Goal: Task Accomplishment & Management: Use online tool/utility

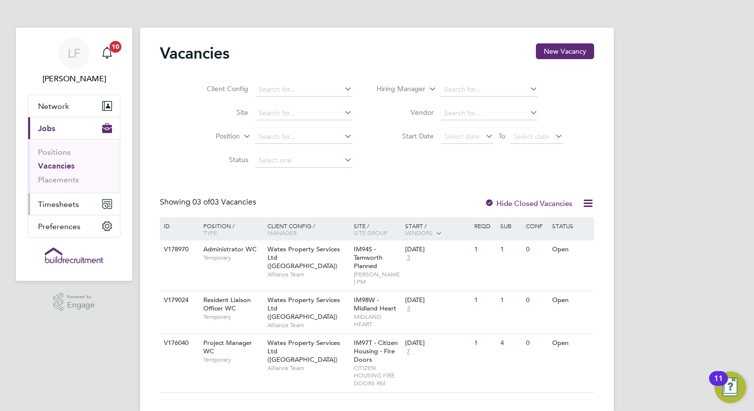
click at [54, 201] on span "Timesheets" at bounding box center [58, 204] width 41 height 9
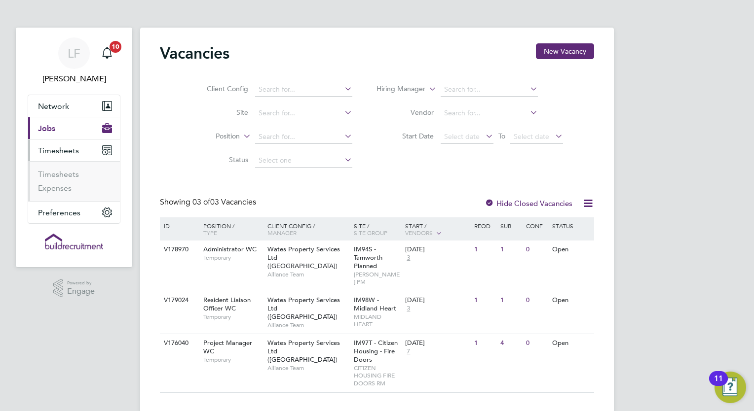
click at [61, 179] on li "Timesheets" at bounding box center [75, 177] width 74 height 14
click at [61, 176] on link "Timesheets" at bounding box center [58, 174] width 41 height 9
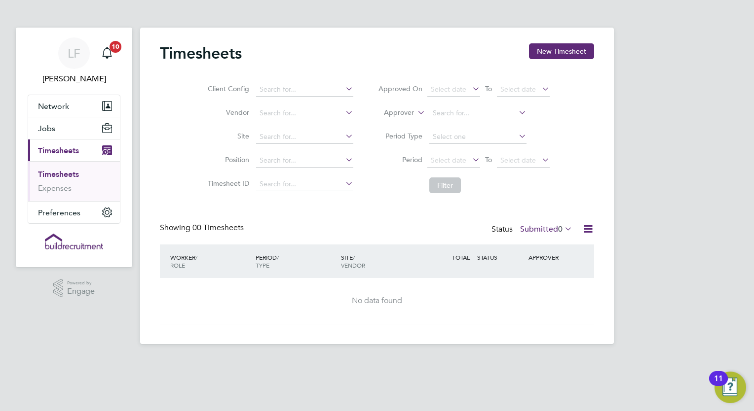
click at [594, 231] on div "Timesheets New Timesheet Client Config Vendor Site Position Timesheet ID Approv…" at bounding box center [376, 186] width 473 height 317
click at [588, 231] on icon at bounding box center [587, 229] width 12 height 12
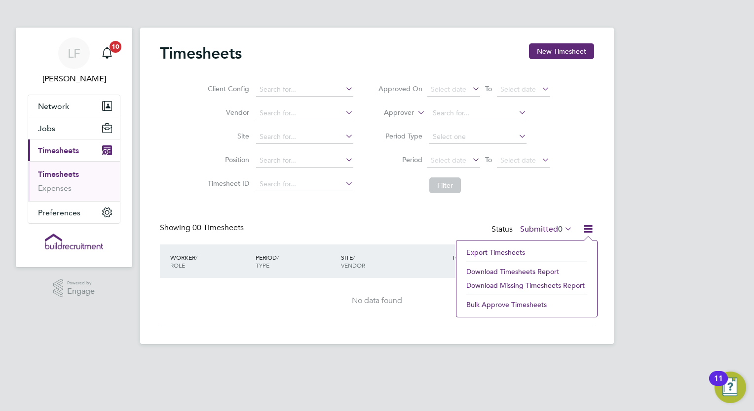
click at [547, 200] on div "Timesheets New Timesheet Client Config Vendor Site Position Timesheet ID Approv…" at bounding box center [377, 183] width 434 height 281
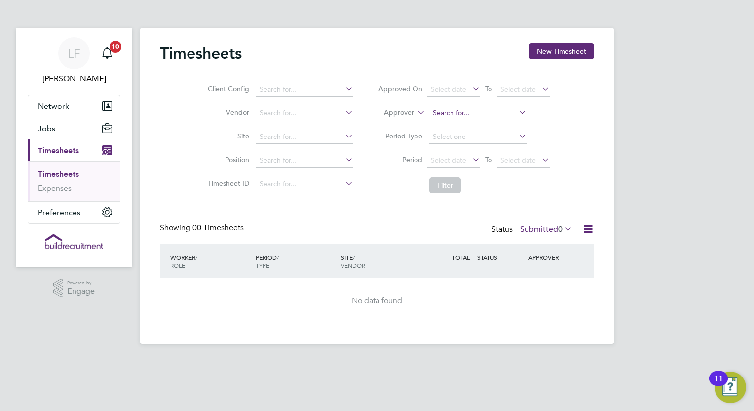
click at [453, 112] on input at bounding box center [477, 114] width 97 height 14
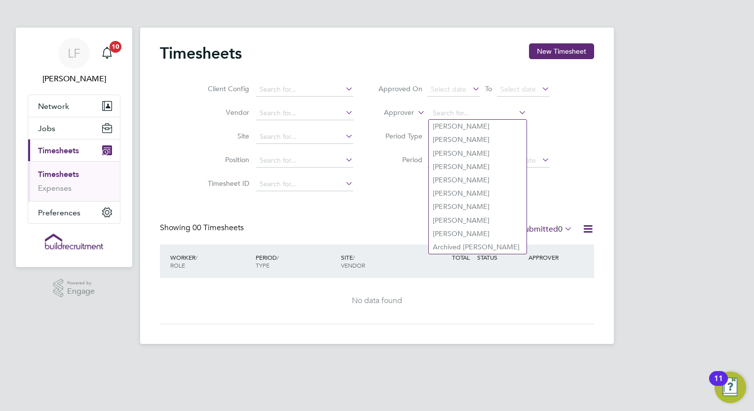
click at [404, 118] on li "Approver" at bounding box center [463, 114] width 196 height 24
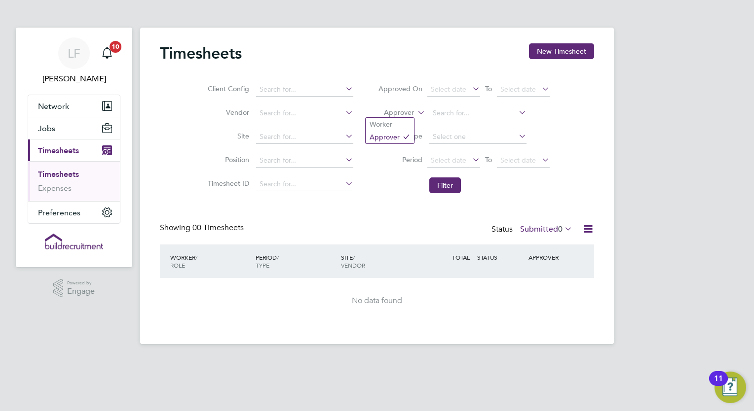
click at [400, 115] on label "Approver" at bounding box center [391, 113] width 44 height 10
click at [391, 121] on li "Worker" at bounding box center [389, 124] width 48 height 13
click at [466, 116] on input at bounding box center [477, 114] width 97 height 14
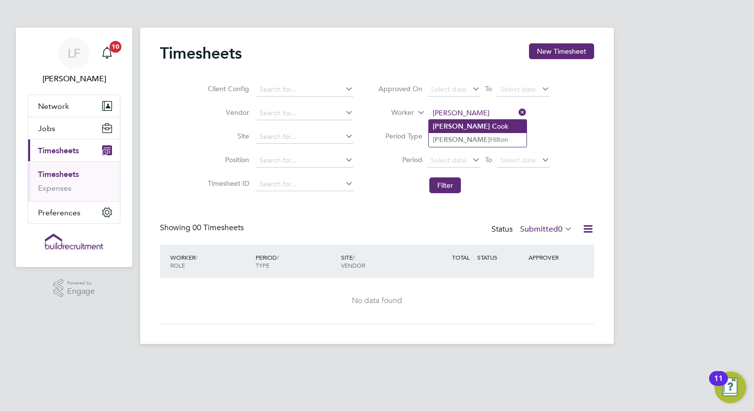
click at [464, 122] on li "[PERSON_NAME] ook" at bounding box center [478, 126] width 98 height 13
type input "[PERSON_NAME]"
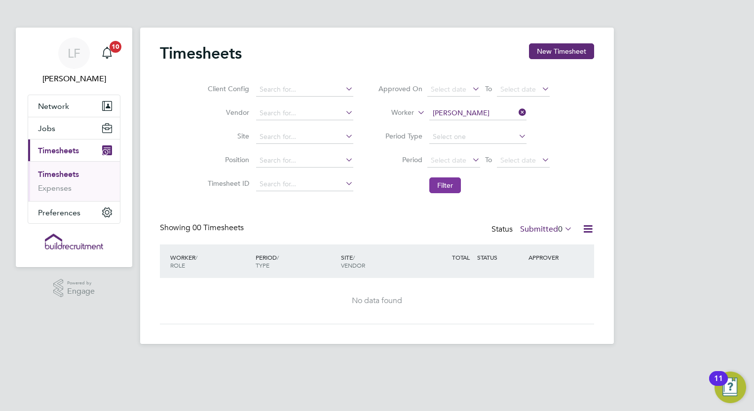
click at [450, 187] on button "Filter" at bounding box center [445, 186] width 32 height 16
click at [448, 191] on button "Filter" at bounding box center [445, 186] width 32 height 16
click at [503, 360] on html "LF Loarda Fregjaj Notifications 10 Applications: Network Businesses Sites Worke…" at bounding box center [377, 180] width 754 height 360
click at [516, 109] on icon at bounding box center [516, 113] width 0 height 14
click at [477, 109] on input at bounding box center [477, 114] width 97 height 14
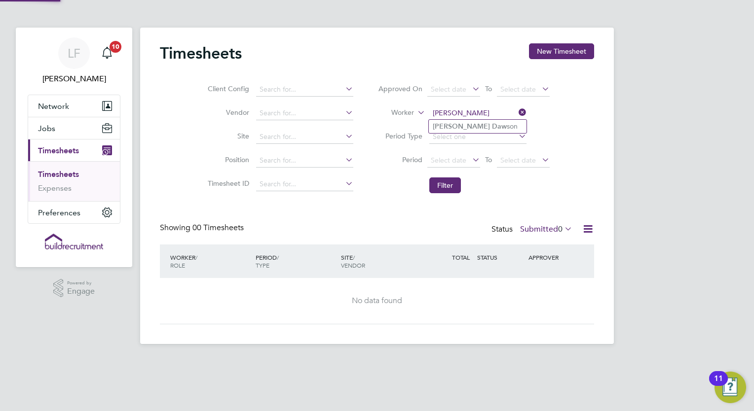
click at [468, 130] on li "[PERSON_NAME] son" at bounding box center [478, 126] width 98 height 13
type input "[PERSON_NAME]"
click at [448, 182] on button "Filter" at bounding box center [445, 186] width 32 height 16
click at [429, 178] on button "Filter" at bounding box center [445, 186] width 32 height 16
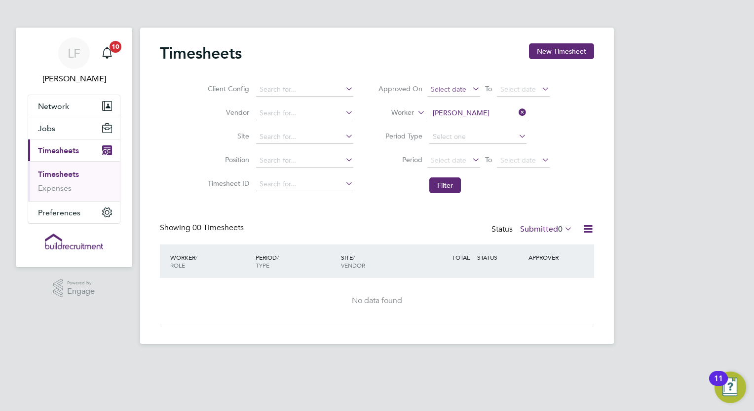
click at [429, 178] on button "Filter" at bounding box center [445, 186] width 32 height 16
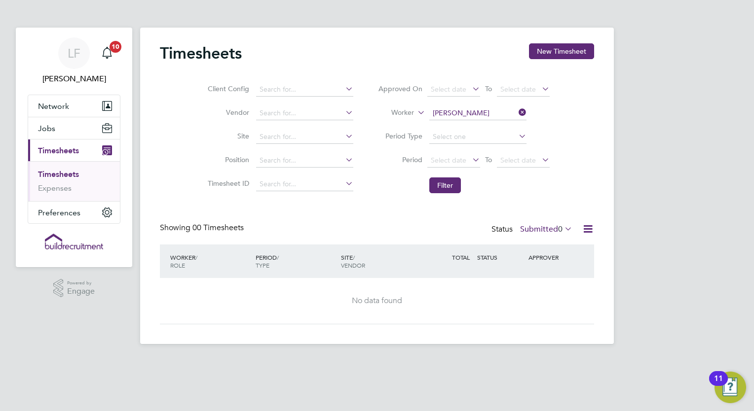
click at [429, 178] on button "Filter" at bounding box center [445, 186] width 32 height 16
